Goal: Check status

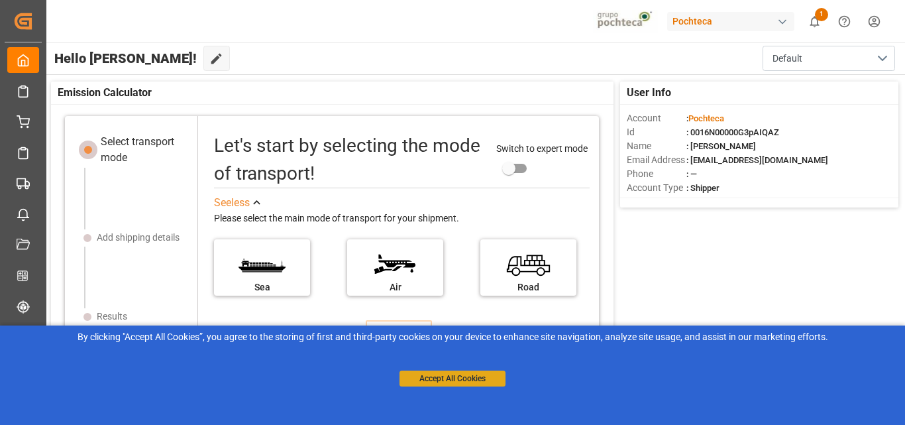
click at [437, 382] on button "Accept All Cookies" at bounding box center [452, 378] width 106 height 16
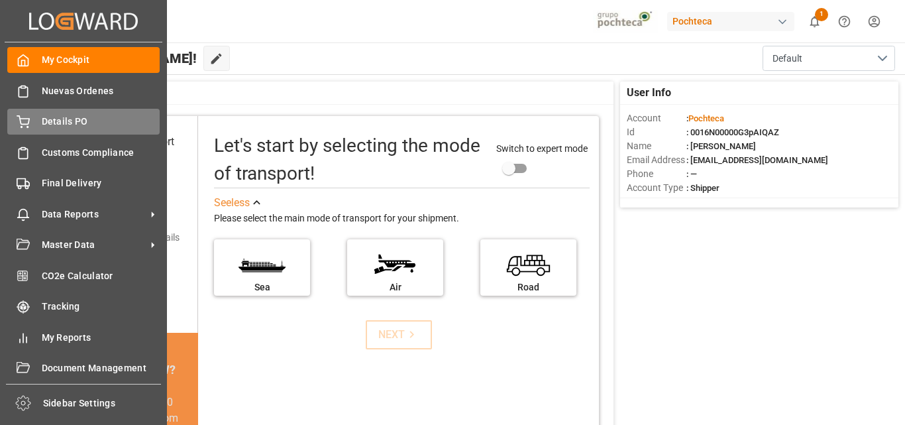
click at [132, 121] on span "Details PO" at bounding box center [101, 122] width 119 height 14
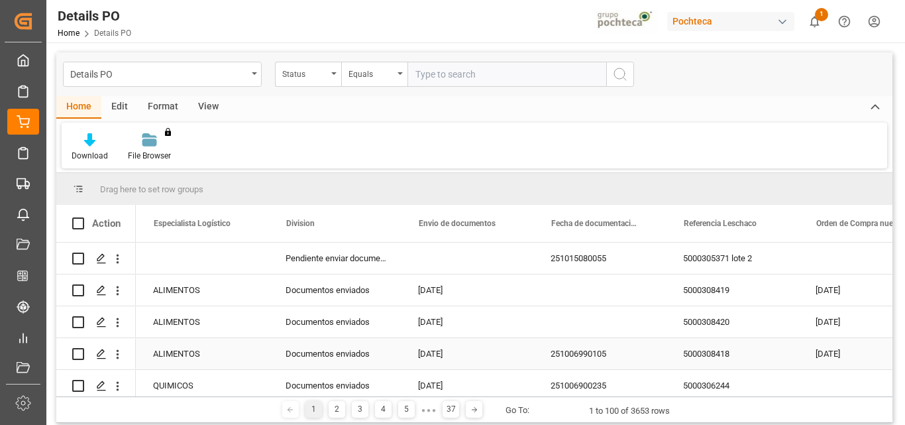
scroll to position [0, 813]
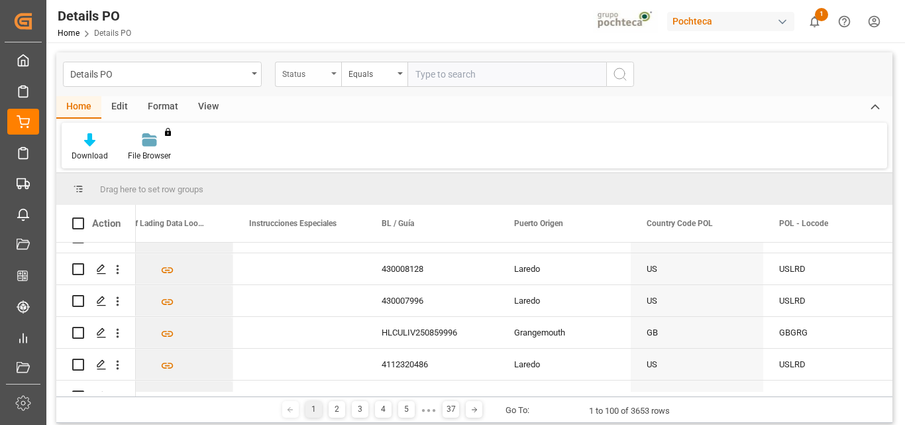
click at [332, 78] on div "Status" at bounding box center [308, 74] width 66 height 25
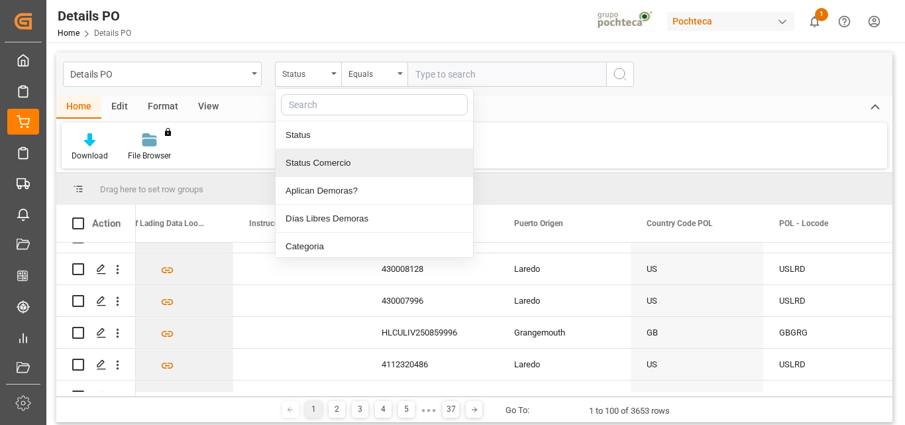
click at [338, 160] on div "Status Comercio" at bounding box center [374, 163] width 197 height 28
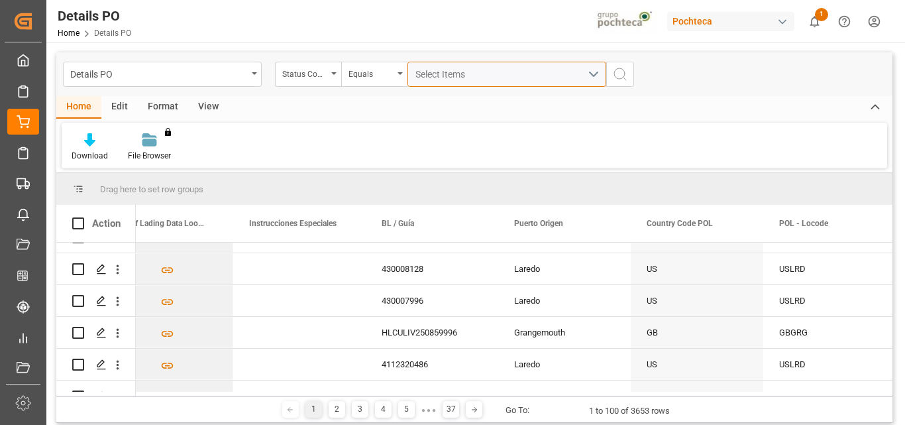
click at [594, 77] on button "Select Items" at bounding box center [506, 74] width 199 height 25
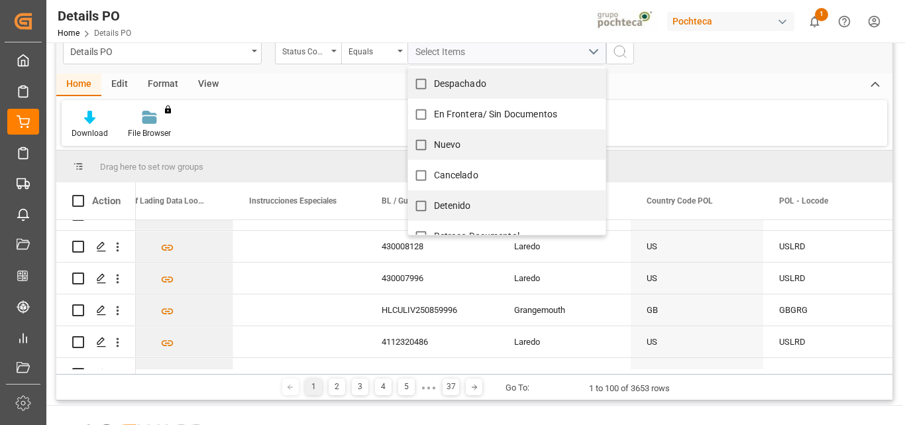
click at [342, 106] on div "Download File Browser You don't have permission for this feature. Contact admin." at bounding box center [474, 123] width 825 height 46
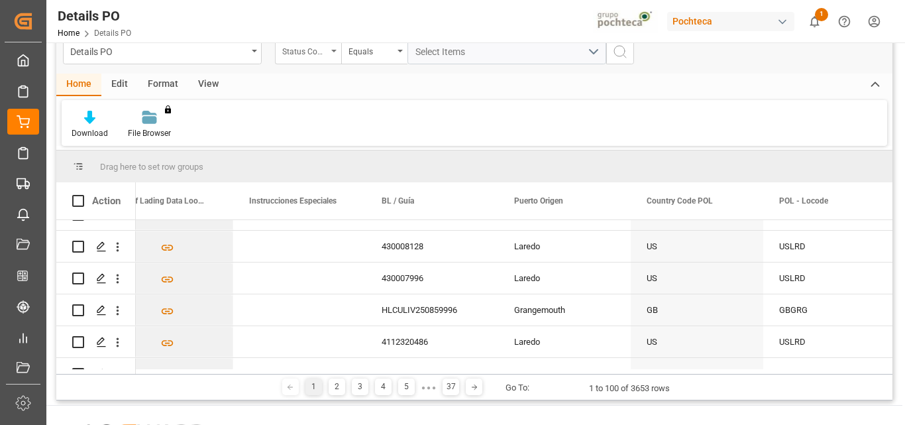
click at [338, 47] on div "Status Comercio" at bounding box center [308, 51] width 66 height 25
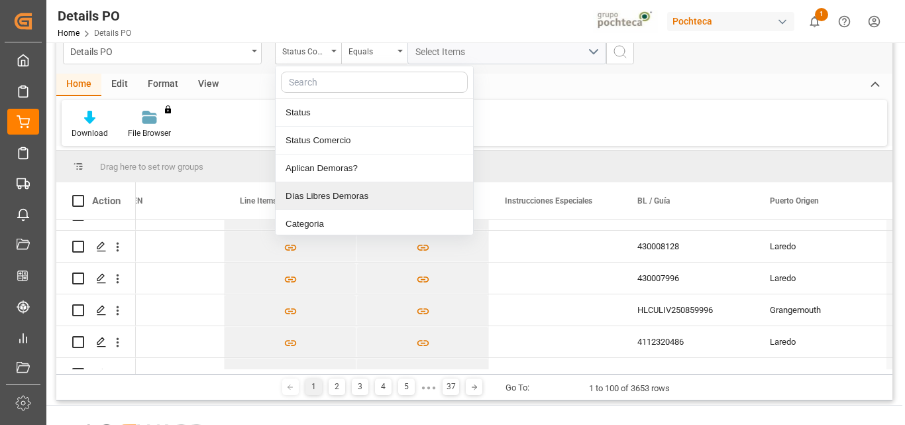
click at [721, 127] on div "Download File Browser You don't have permission for this feature. Contact admin." at bounding box center [474, 123] width 825 height 46
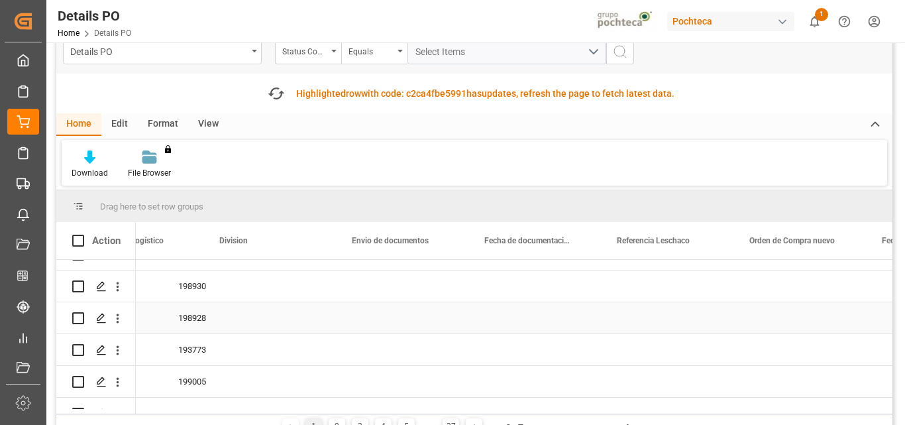
scroll to position [0, 0]
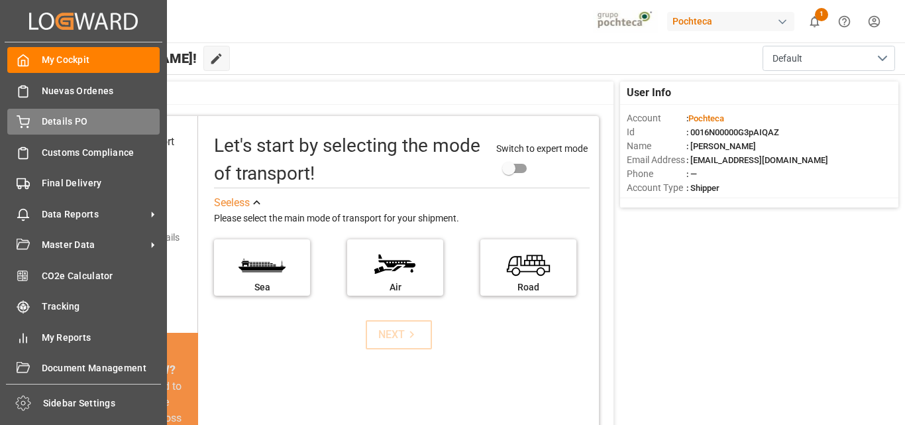
click at [44, 121] on span "Details PO" at bounding box center [101, 122] width 119 height 14
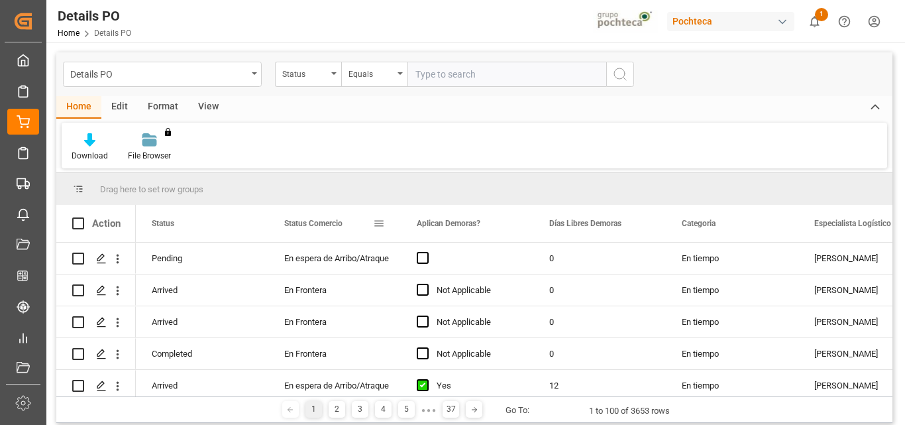
click at [379, 225] on span at bounding box center [379, 223] width 12 height 12
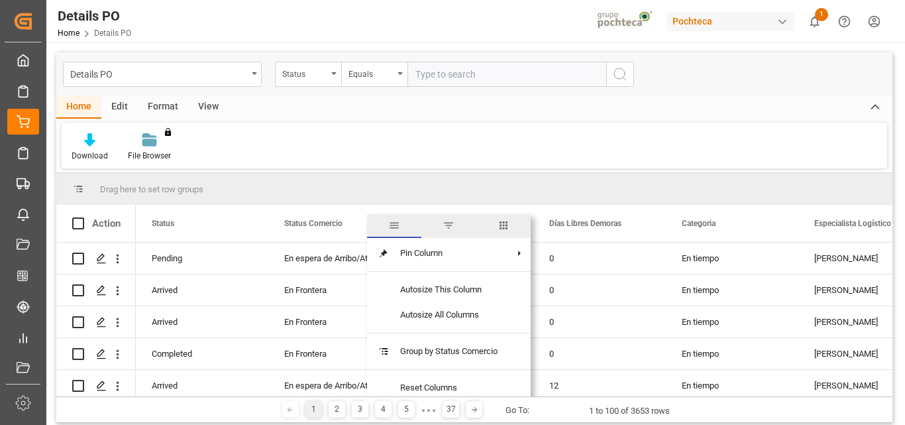
click at [452, 225] on span "filter" at bounding box center [448, 225] width 12 height 12
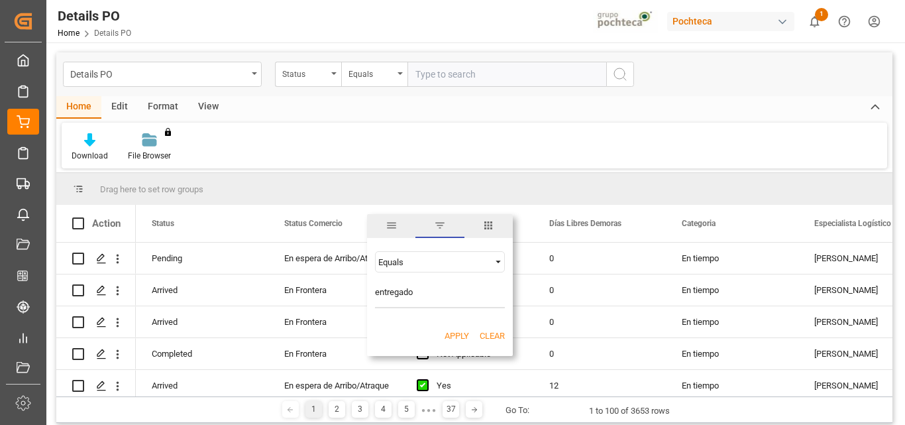
type input "entregado"
click at [480, 339] on button "Clear" at bounding box center [492, 335] width 25 height 13
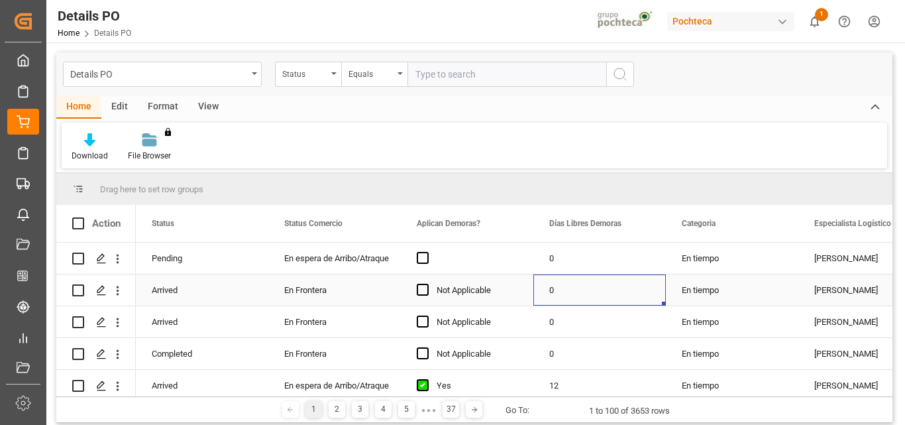
click at [575, 283] on div "0" at bounding box center [599, 289] width 132 height 31
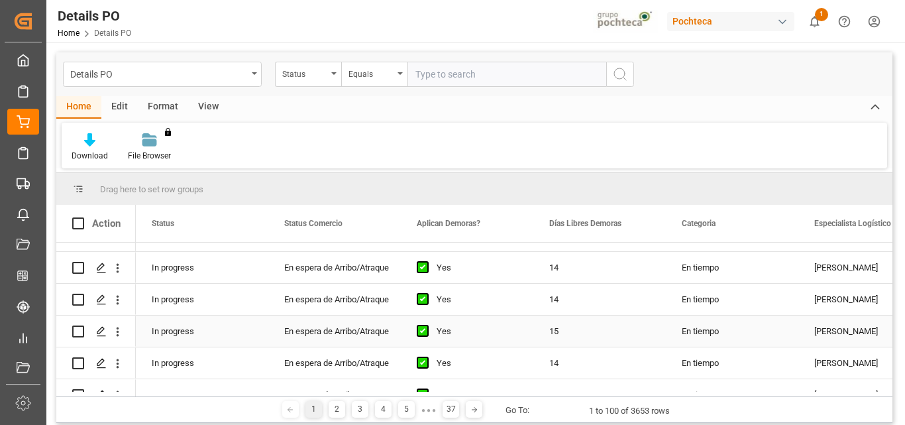
scroll to position [436, 0]
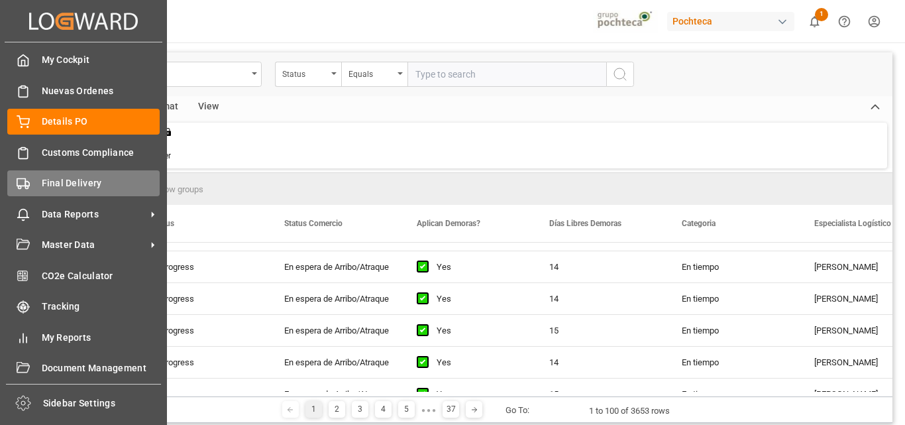
click at [90, 185] on span "Final Delivery" at bounding box center [101, 183] width 119 height 14
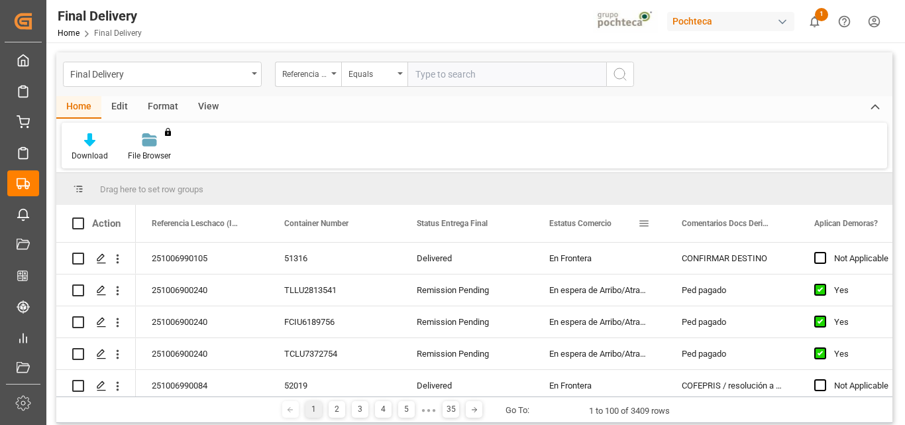
click at [640, 226] on span at bounding box center [644, 223] width 12 height 12
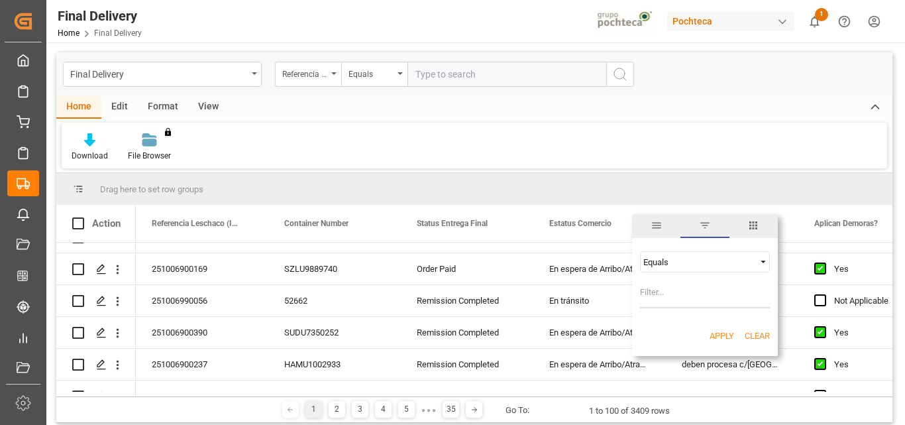
scroll to position [265, 0]
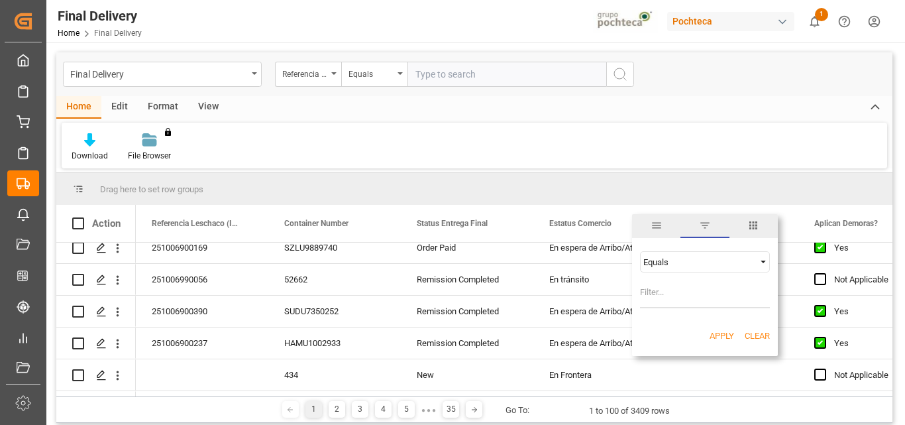
click at [684, 120] on div "Home Edit Format View Download File Browser You don't have permission for this …" at bounding box center [474, 132] width 836 height 72
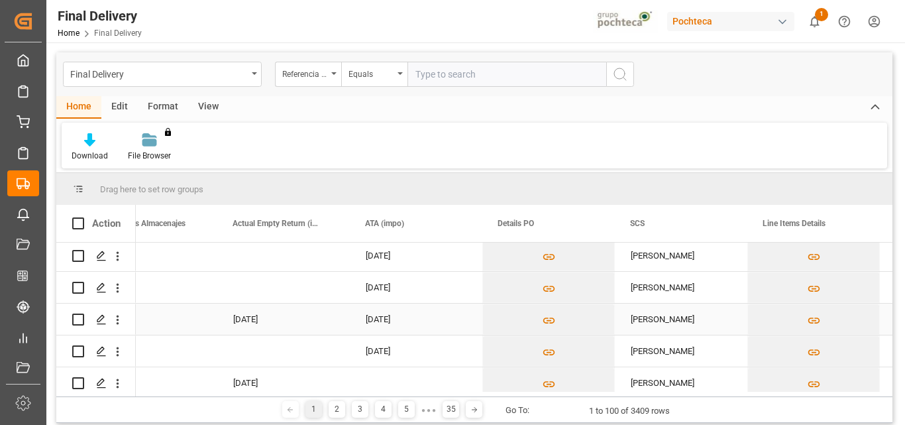
scroll to position [0, 979]
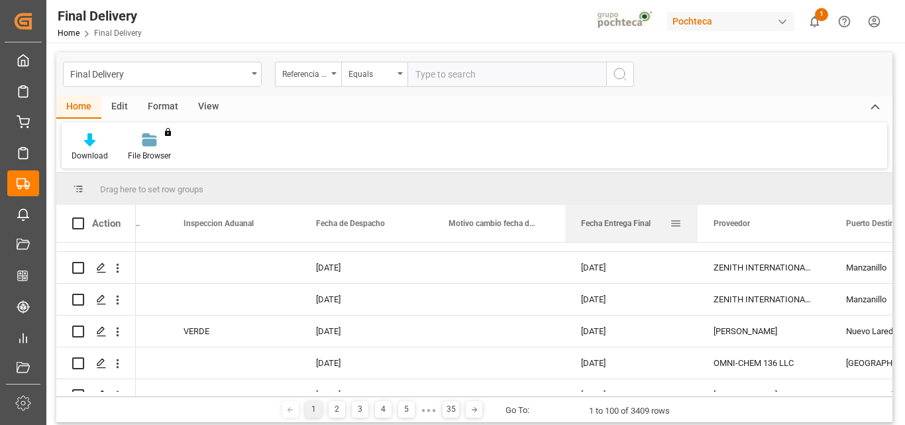
drag, startPoint x: 627, startPoint y: 223, endPoint x: 648, endPoint y: 227, distance: 22.3
click at [648, 227] on span "Fecha Entrega Final" at bounding box center [616, 223] width 70 height 9
